Goal: Task Accomplishment & Management: Manage account settings

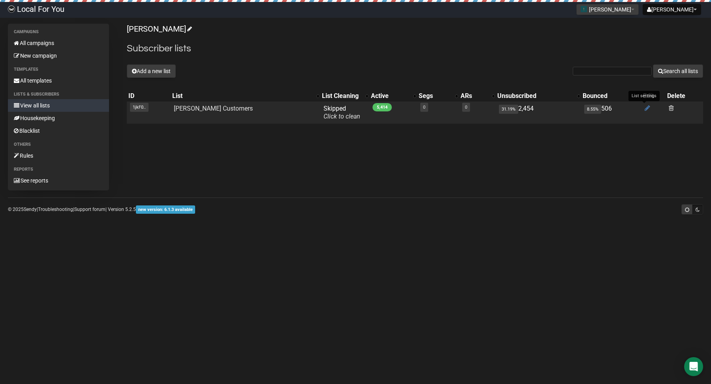
click at [645, 108] on icon at bounding box center [648, 108] width 6 height 7
click at [202, 107] on link "[PERSON_NAME] Customers" at bounding box center [213, 109] width 79 height 8
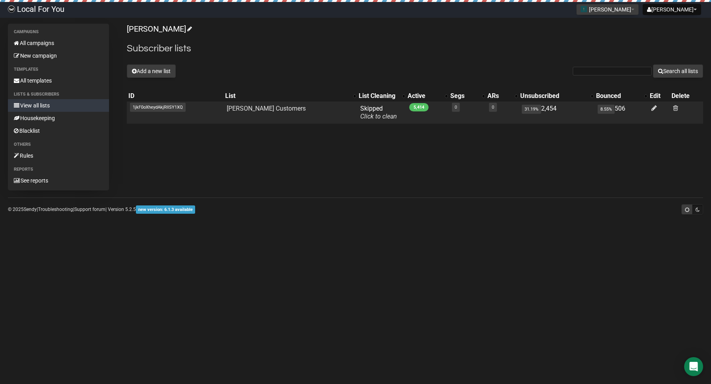
click at [139, 107] on span "1jkF0oXheydAkjRllSY1XQ" at bounding box center [158, 107] width 56 height 9
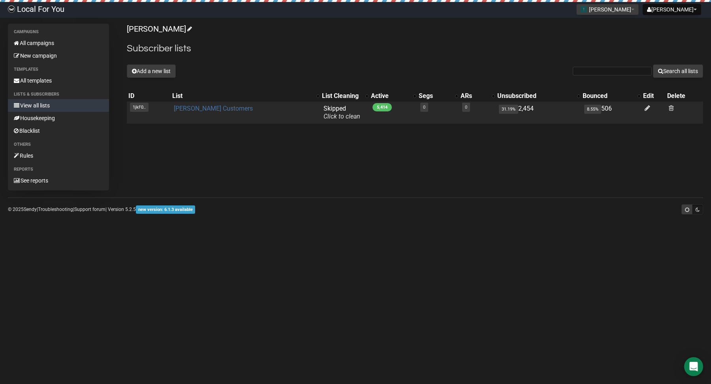
click at [220, 109] on link "[PERSON_NAME] Customers" at bounding box center [213, 109] width 79 height 8
click at [645, 109] on icon at bounding box center [648, 108] width 6 height 7
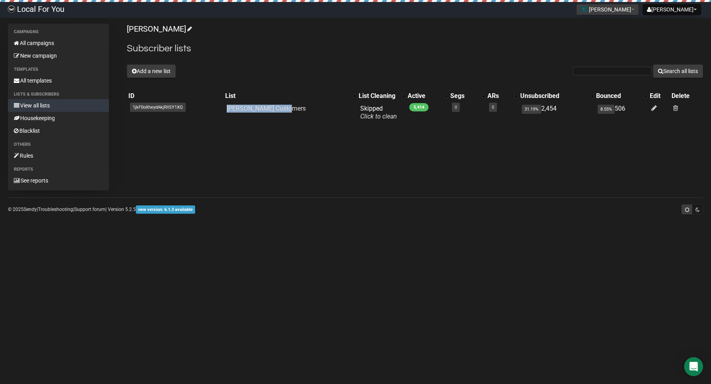
click at [31, 14] on link "Local For You" at bounding box center [36, 10] width 72 height 16
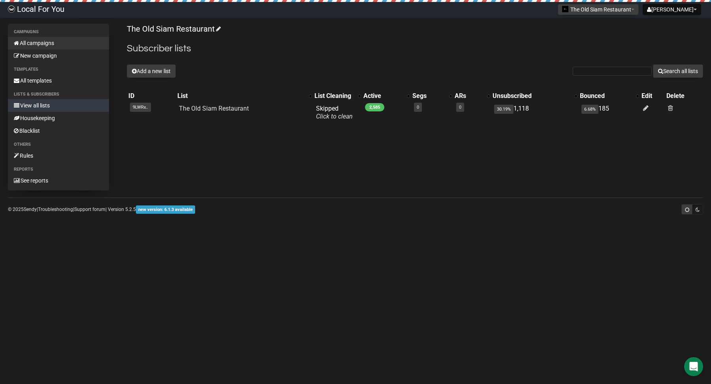
click at [43, 46] on link "All campaigns" at bounding box center [58, 43] width 101 height 13
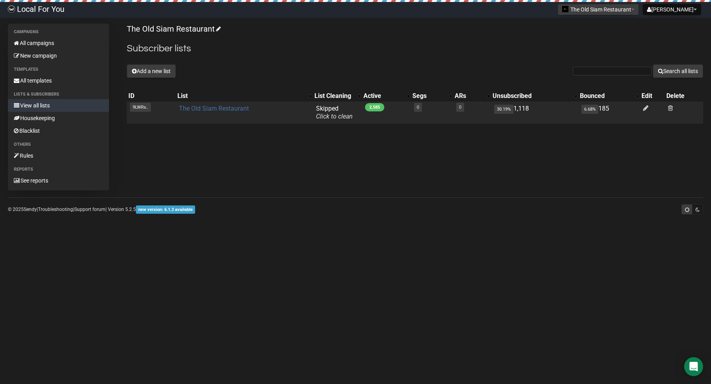
click at [218, 106] on link "The Old Siam Restaurant" at bounding box center [214, 109] width 70 height 8
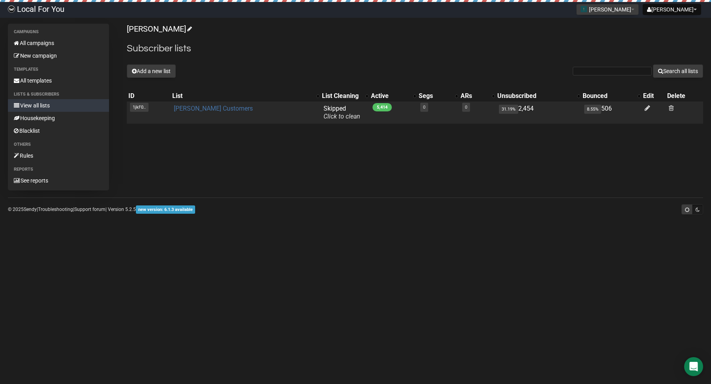
click at [215, 107] on link "[PERSON_NAME] Customers" at bounding box center [213, 109] width 79 height 8
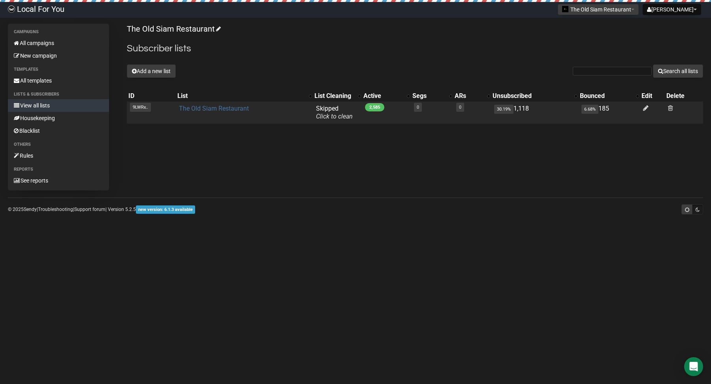
click at [202, 106] on link "The Old Siam Restaurant" at bounding box center [214, 109] width 70 height 8
